Goal: Task Accomplishment & Management: Manage account settings

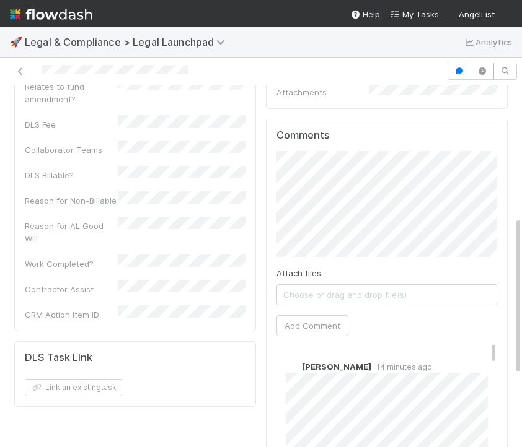
scroll to position [318, 0]
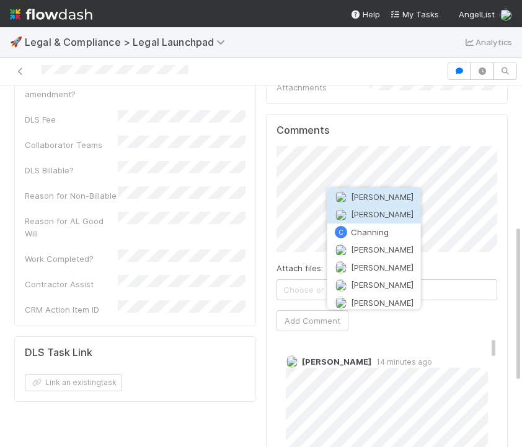
click at [361, 219] on button "Chanelle Blackie" at bounding box center [374, 214] width 94 height 17
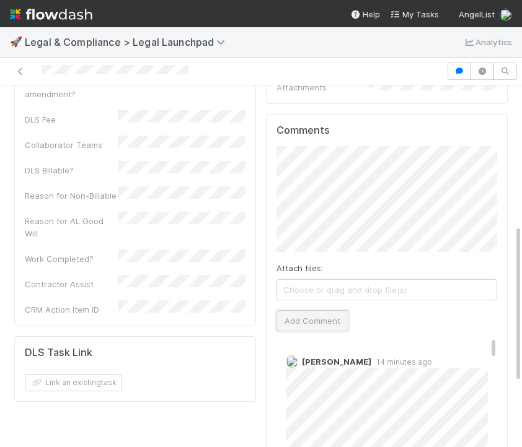
click at [317, 310] on button "Add Comment" at bounding box center [312, 320] width 72 height 21
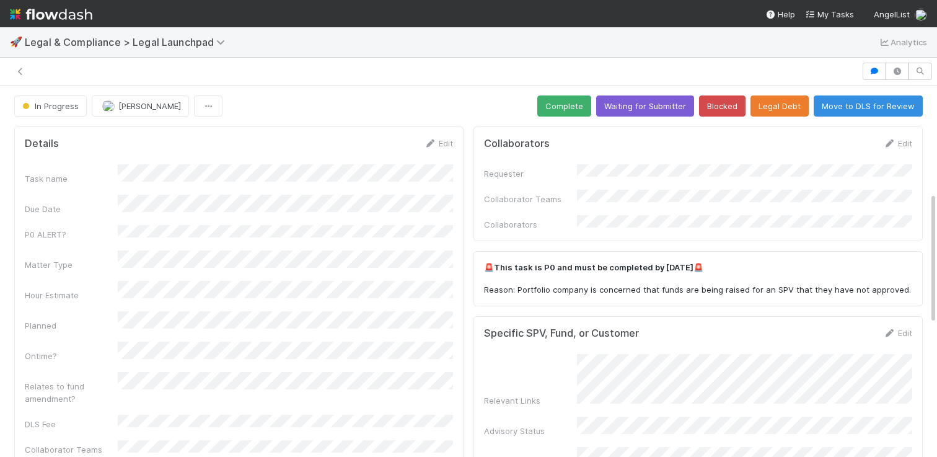
scroll to position [300, 0]
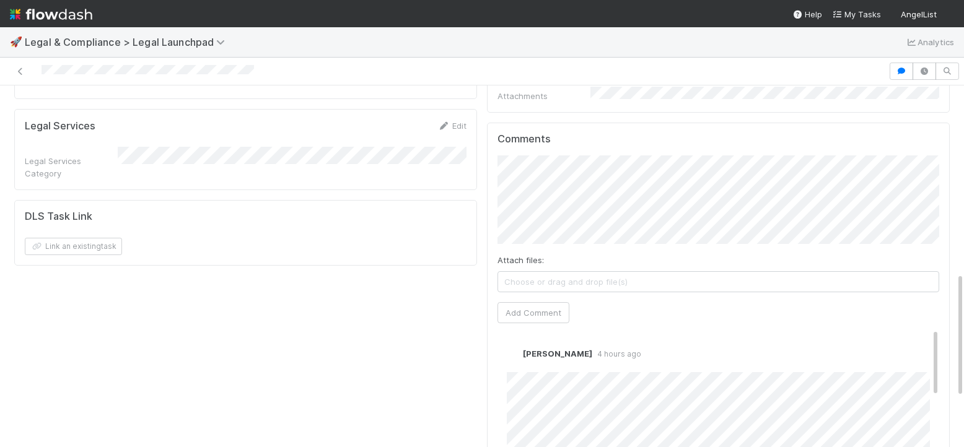
scroll to position [526, 0]
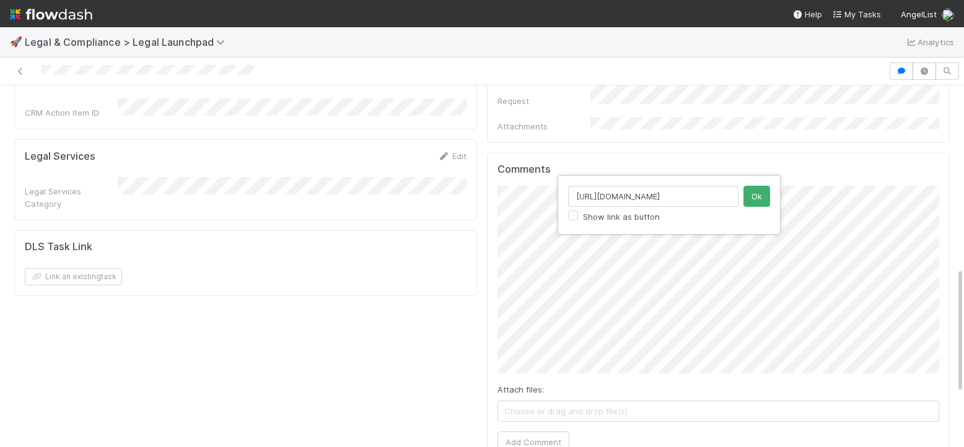
click at [642, 193] on input "http://vehicles.It" at bounding box center [653, 196] width 170 height 21
click at [642, 192] on input "http://vehicles.It" at bounding box center [653, 196] width 170 height 21
click at [743, 193] on button "Ok" at bounding box center [756, 196] width 27 height 21
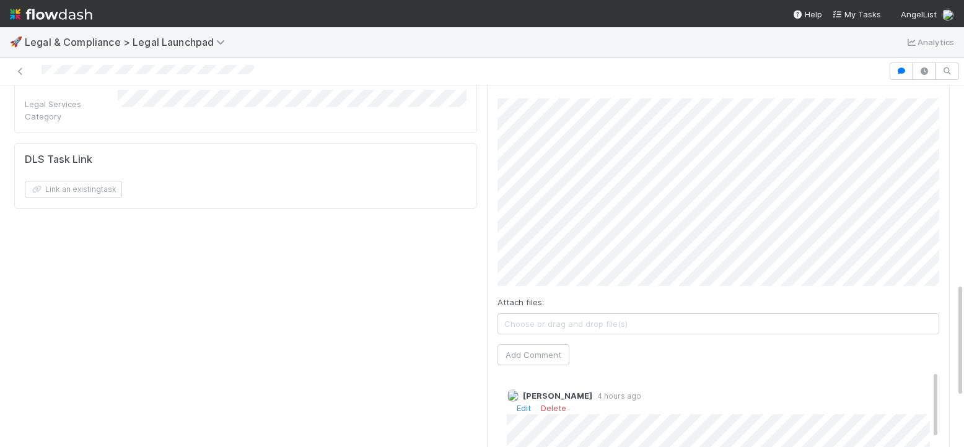
scroll to position [629, 0]
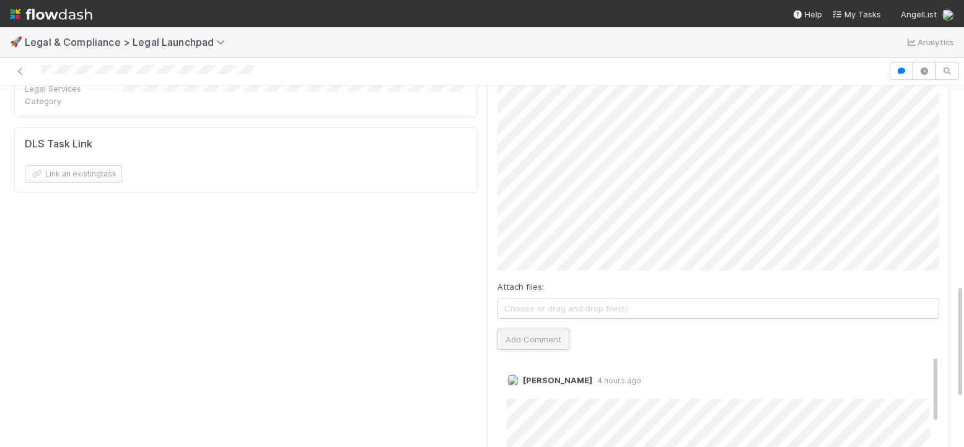
click at [540, 329] on button "Add Comment" at bounding box center [533, 339] width 72 height 21
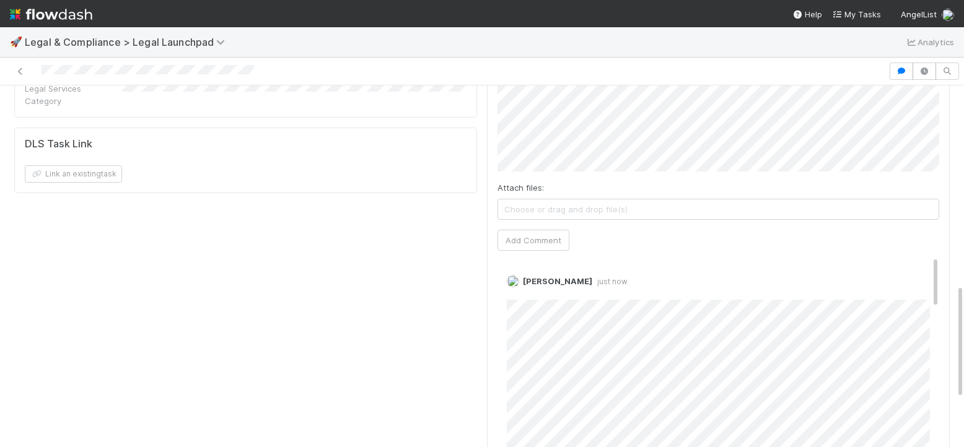
scroll to position [11, 0]
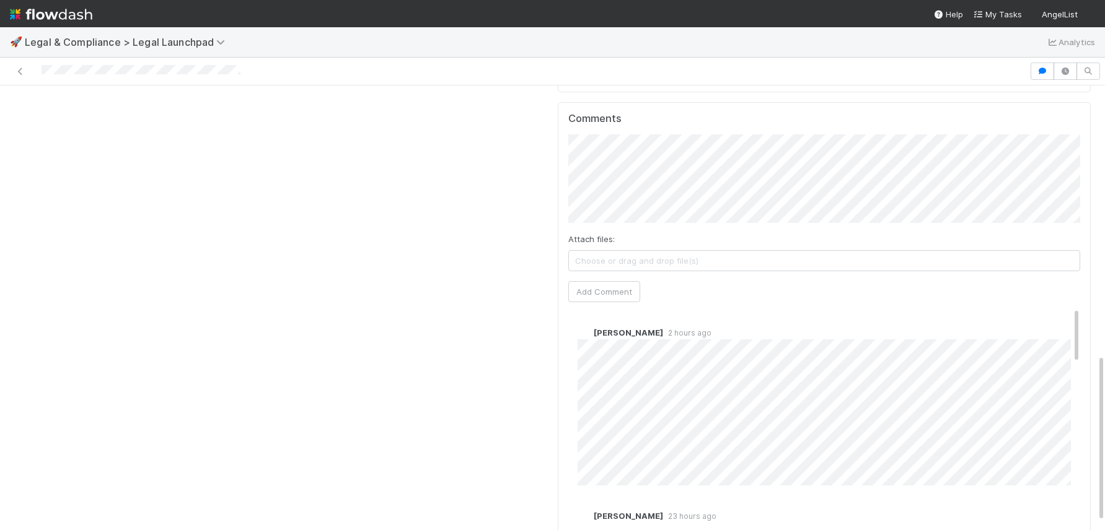
scroll to position [707, 0]
click at [654, 159] on span "Jeremy Navarro" at bounding box center [641, 157] width 63 height 10
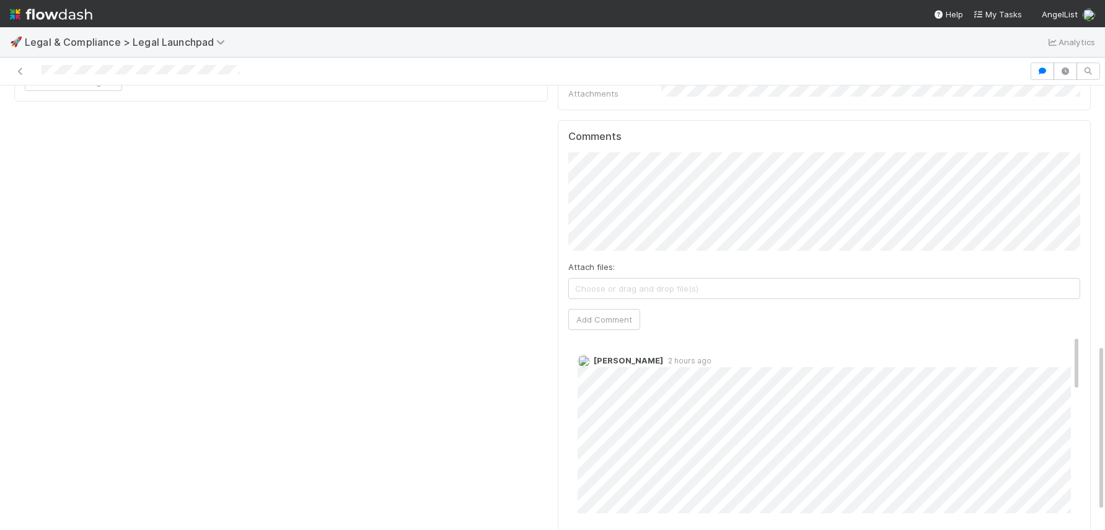
scroll to position [688, 0]
click at [632, 312] on button "Add Comment" at bounding box center [604, 322] width 72 height 21
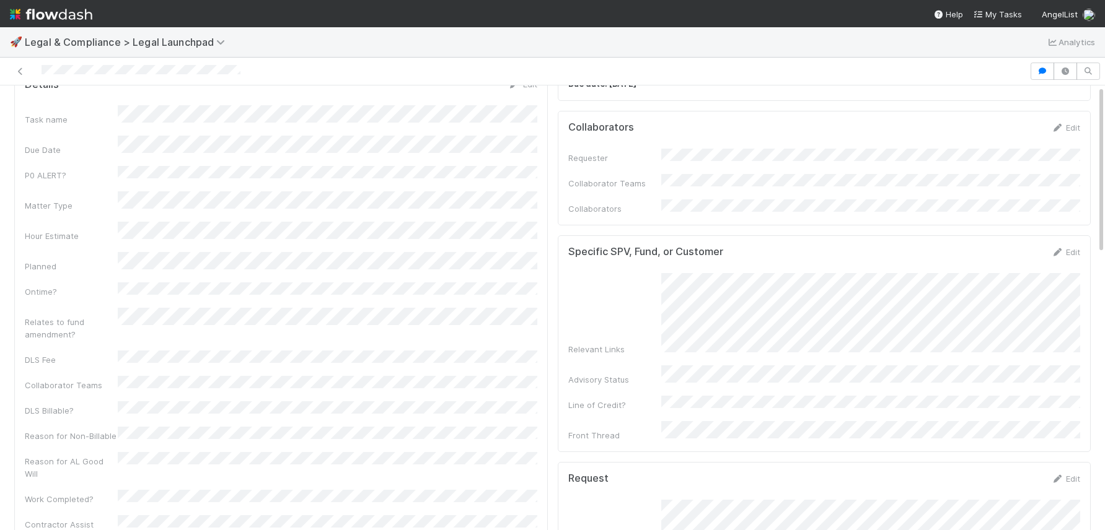
scroll to position [0, 0]
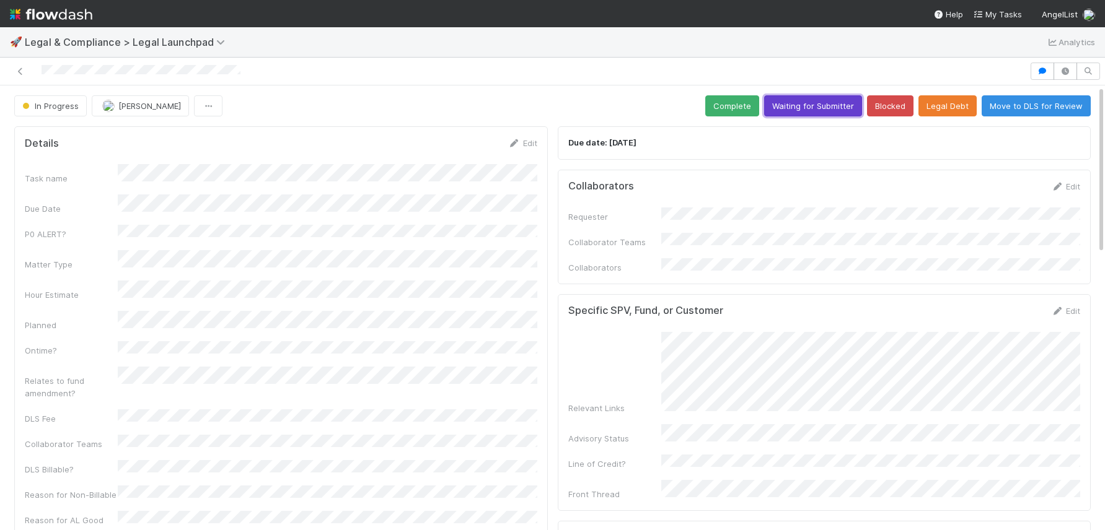
click at [808, 113] on button "Waiting for Submitter" at bounding box center [813, 105] width 98 height 21
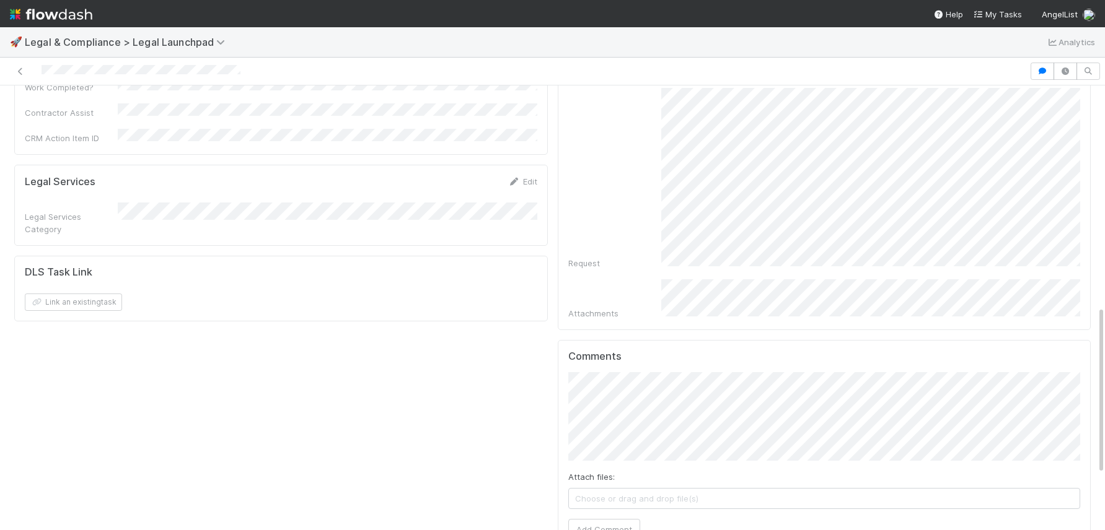
scroll to position [726, 0]
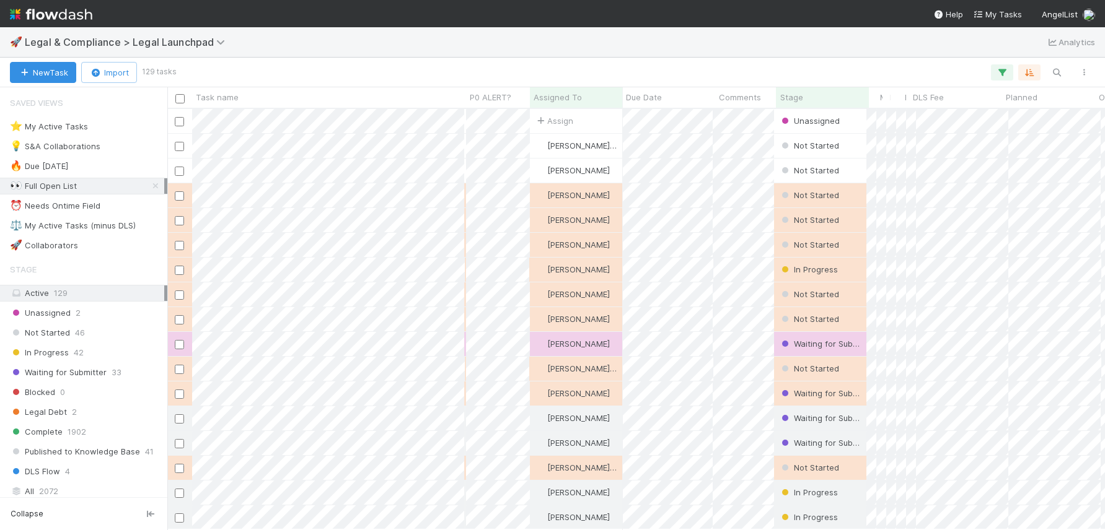
scroll to position [421, 937]
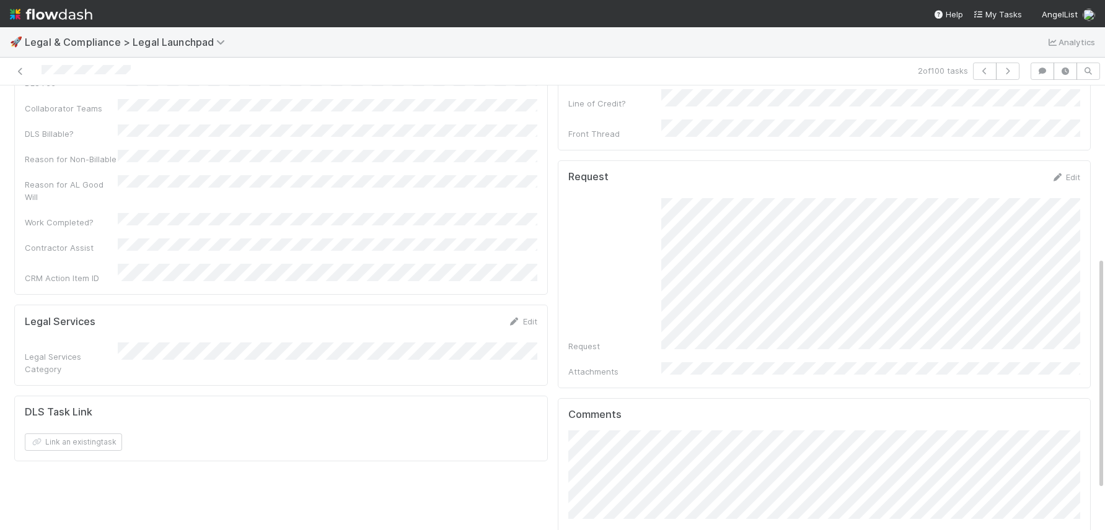
scroll to position [356, 0]
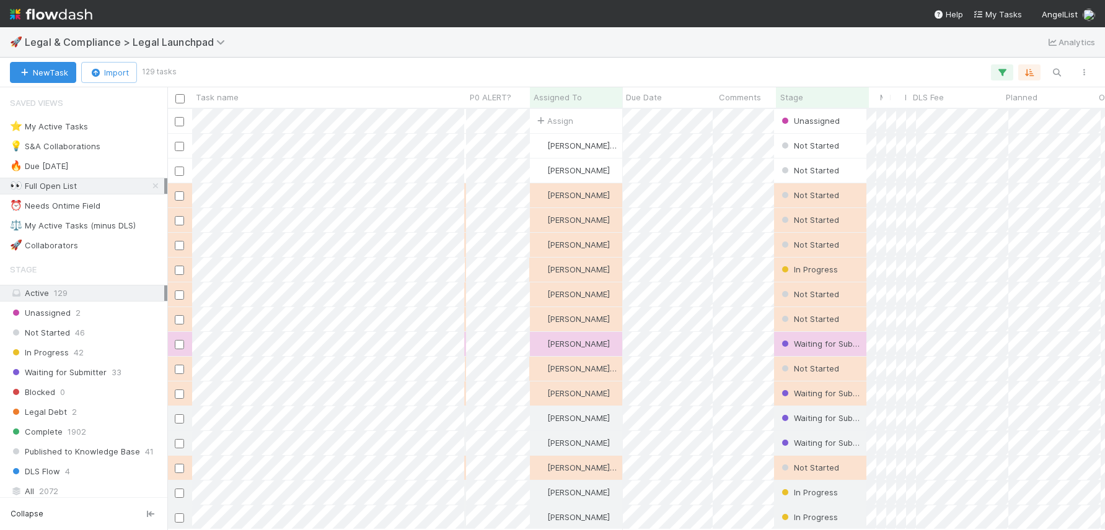
scroll to position [421, 937]
drag, startPoint x: 155, startPoint y: 186, endPoint x: 137, endPoint y: 242, distance: 59.4
click at [155, 186] on icon at bounding box center [155, 186] width 12 height 8
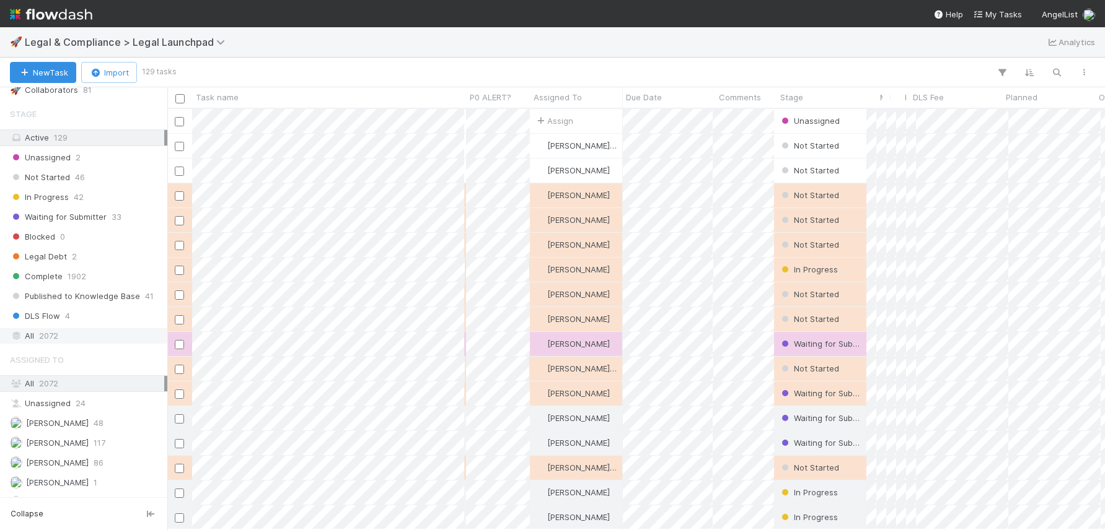
scroll to position [421, 937]
click at [66, 336] on div "All 2072" at bounding box center [87, 335] width 154 height 15
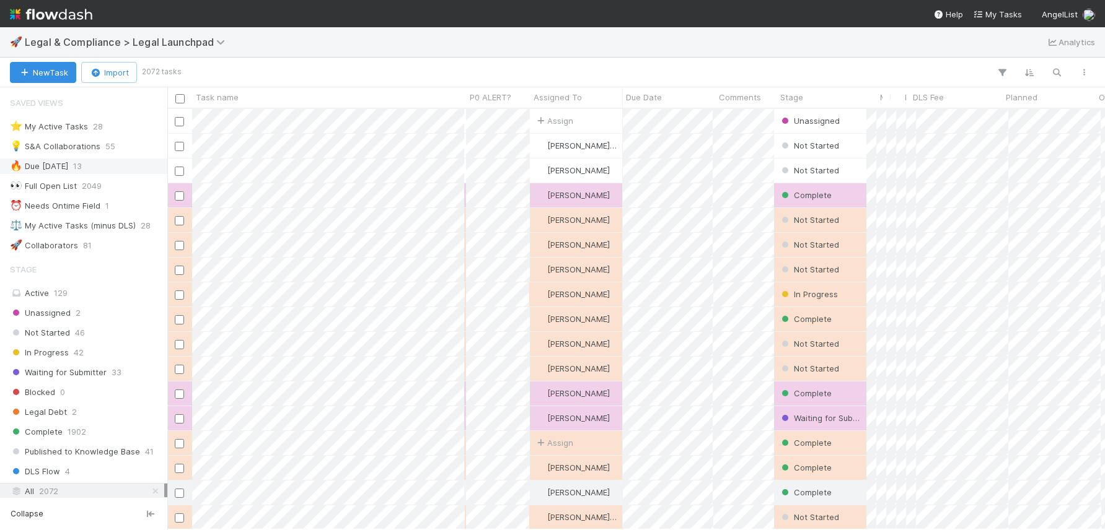
scroll to position [421, 937]
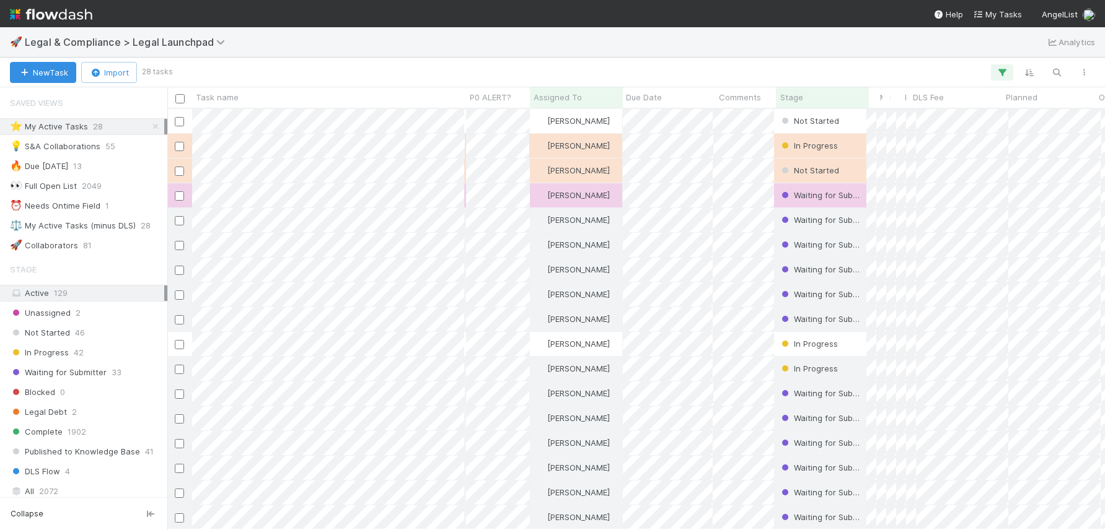
scroll to position [421, 937]
drag, startPoint x: 154, startPoint y: 128, endPoint x: 115, endPoint y: 269, distance: 145.9
click at [154, 129] on icon at bounding box center [155, 127] width 12 height 8
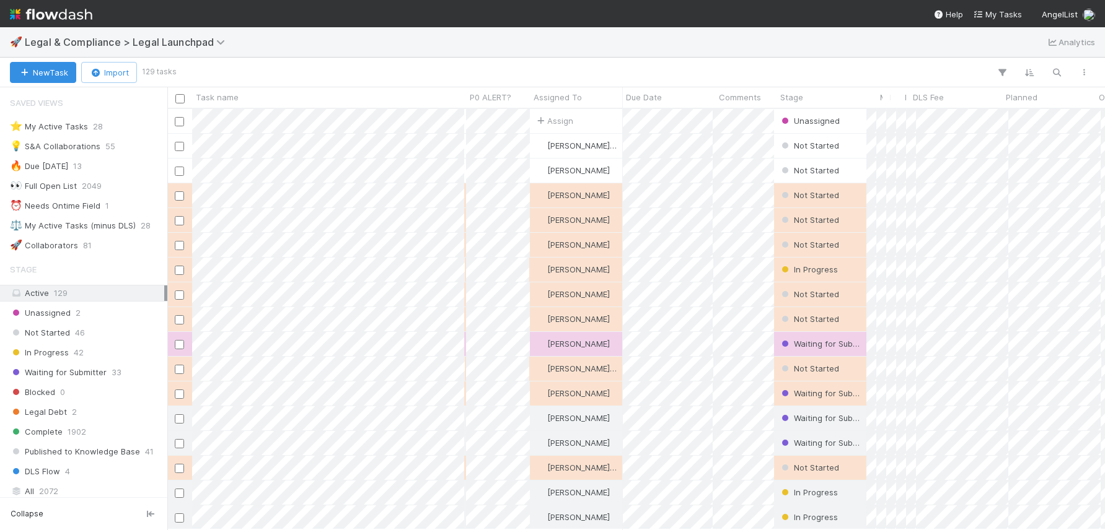
scroll to position [421, 937]
click at [66, 129] on div "⭐ My Active Tasks" at bounding box center [49, 126] width 78 height 15
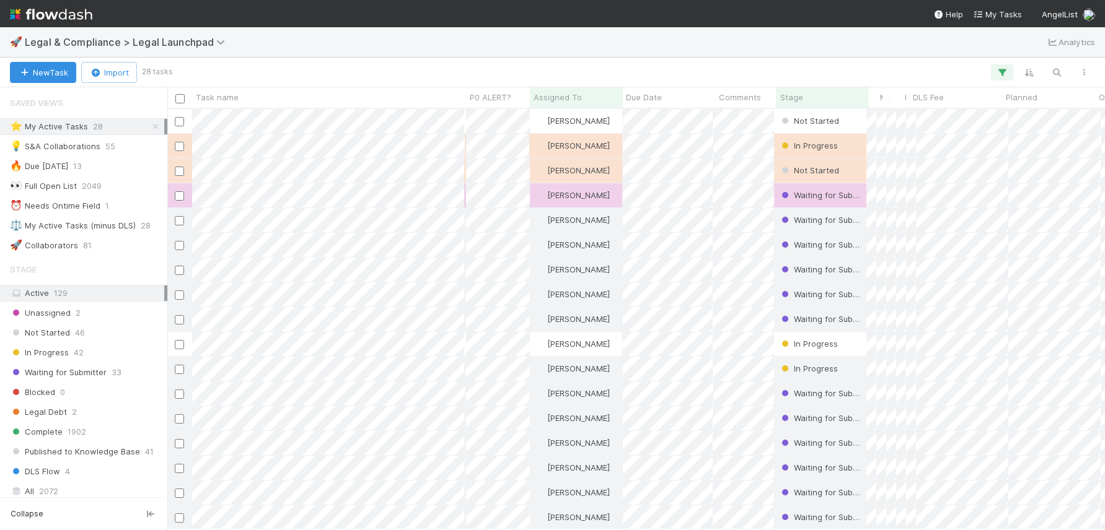
scroll to position [421, 937]
click at [794, 94] on span "Stage" at bounding box center [791, 97] width 23 height 12
click at [814, 120] on div "Sort First → Last" at bounding box center [851, 121] width 141 height 19
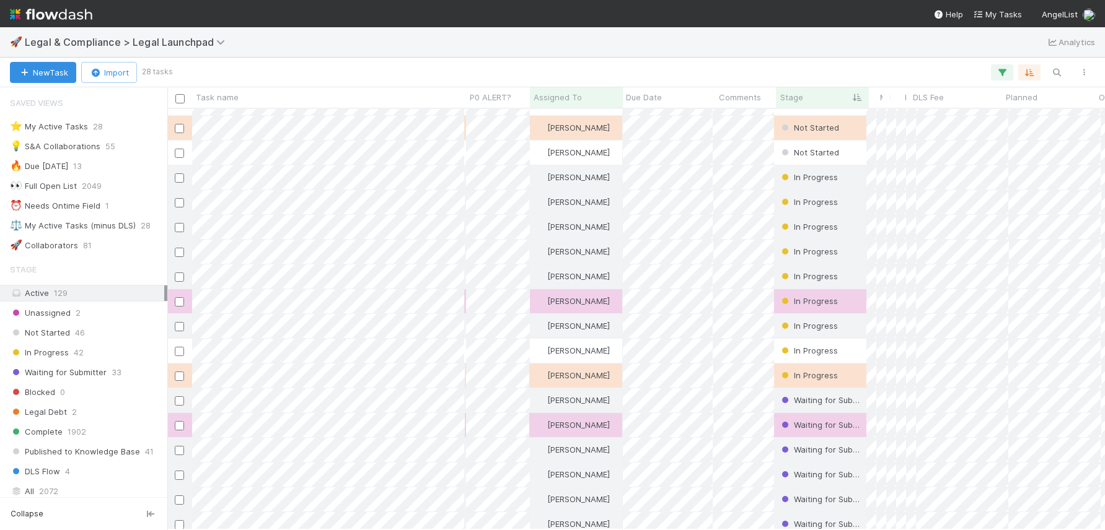
scroll to position [24, 0]
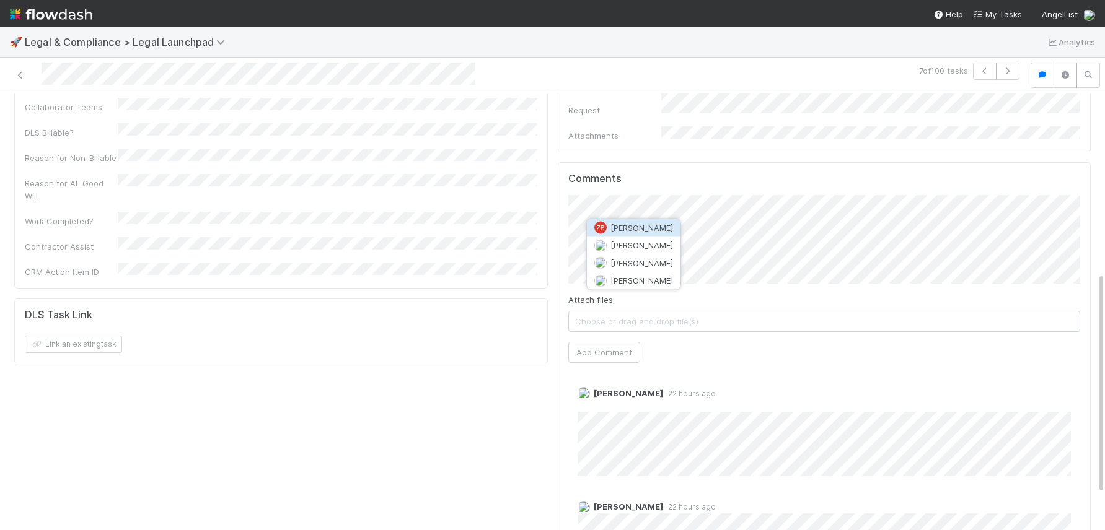
scroll to position [0, 1]
click at [668, 277] on span "[PERSON_NAME]" at bounding box center [641, 281] width 63 height 10
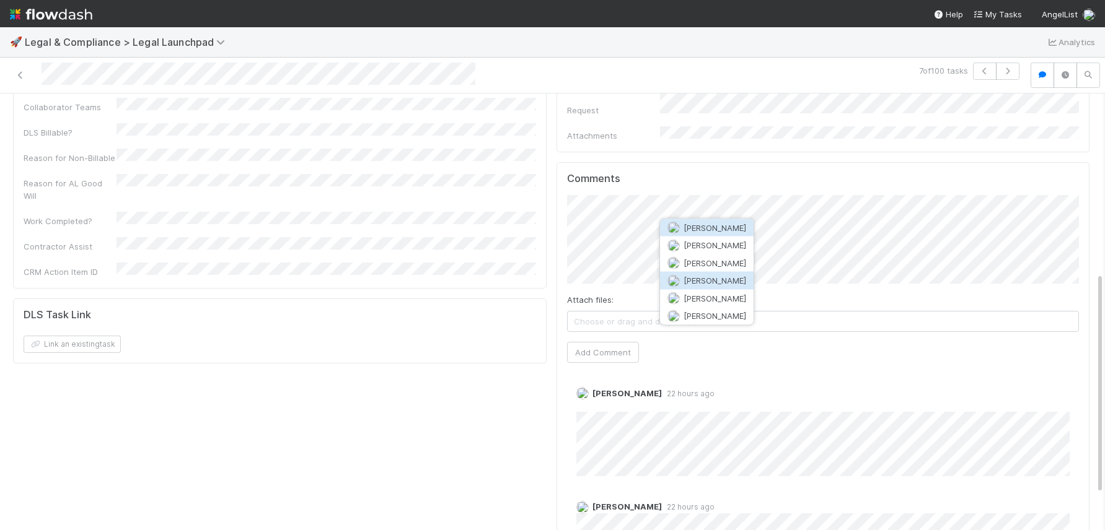
click at [693, 276] on span "[PERSON_NAME]" at bounding box center [714, 281] width 63 height 10
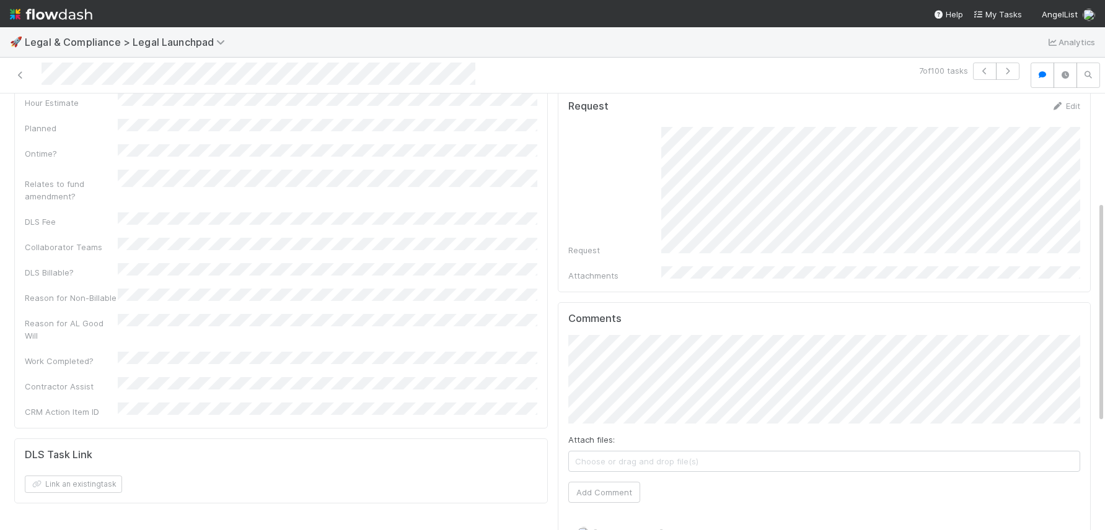
scroll to position [0, 1]
click at [631, 482] on button "Add Comment" at bounding box center [603, 492] width 72 height 21
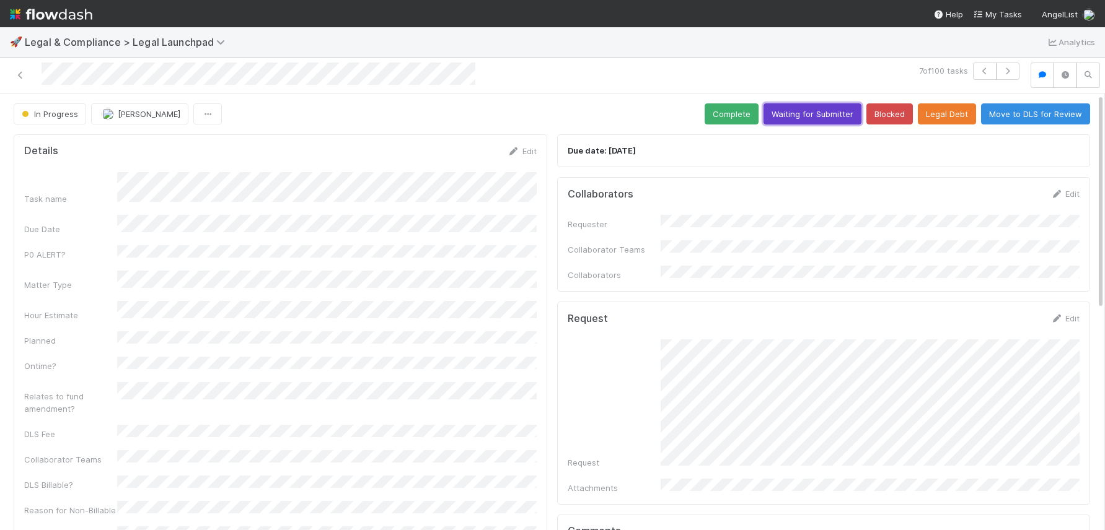
click at [828, 109] on button "Waiting for Submitter" at bounding box center [812, 113] width 98 height 21
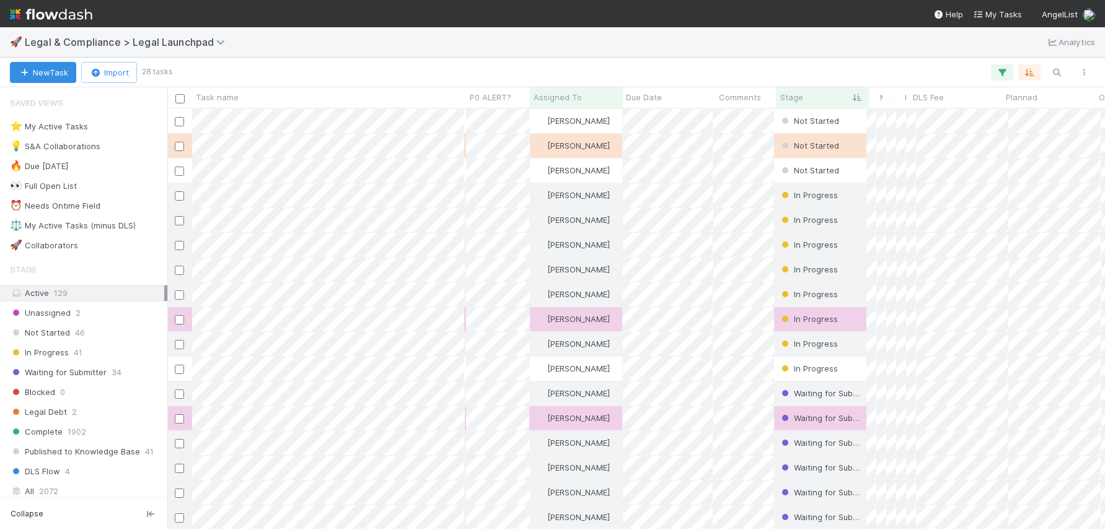
scroll to position [421, 937]
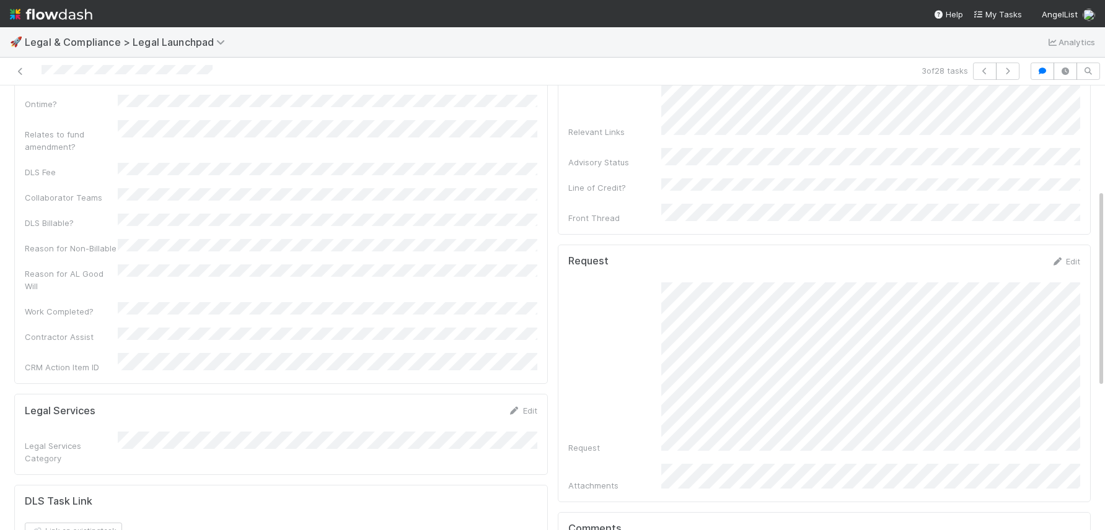
scroll to position [248, 0]
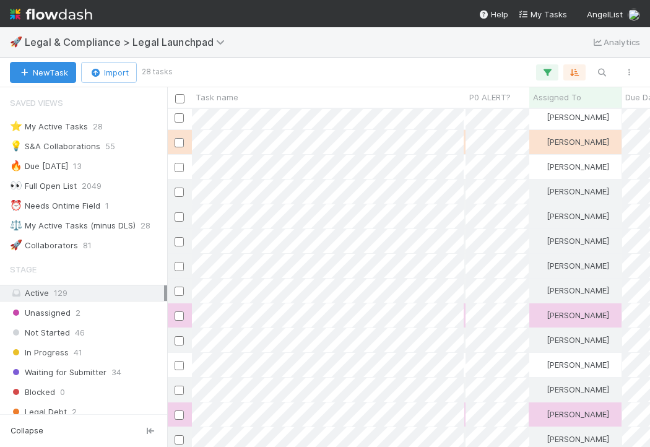
scroll to position [338, 483]
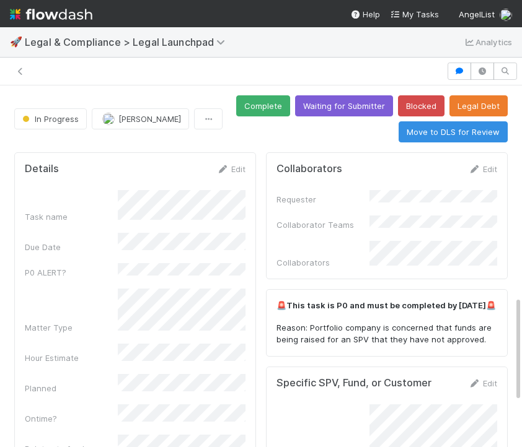
scroll to position [11, 0]
